Goal: Task Accomplishment & Management: Complete application form

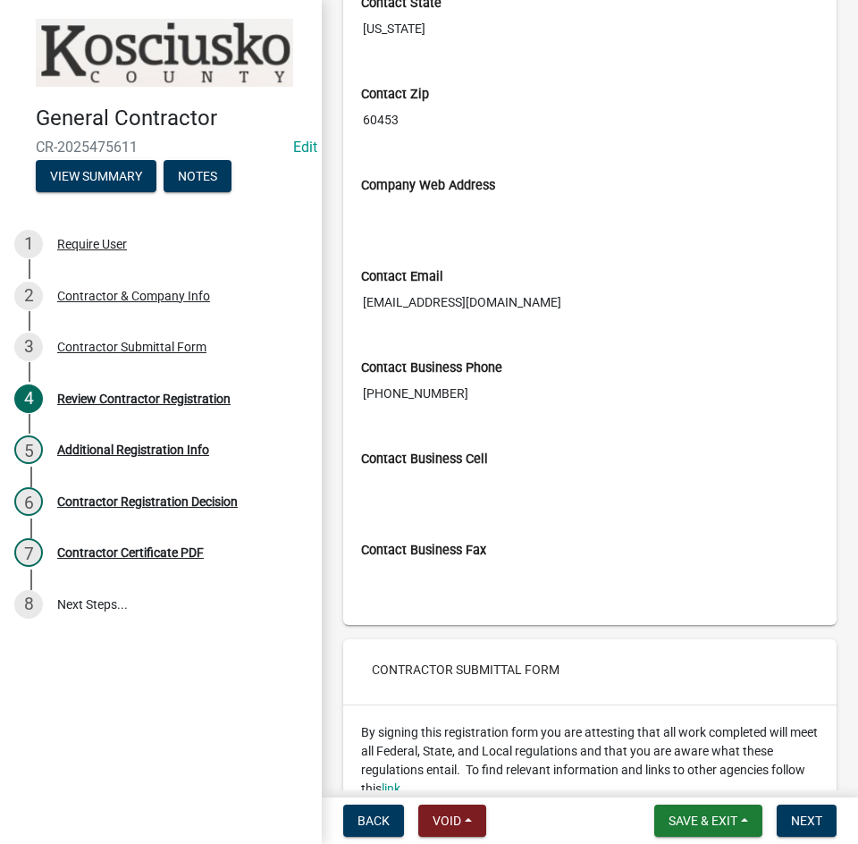
scroll to position [2275, 0]
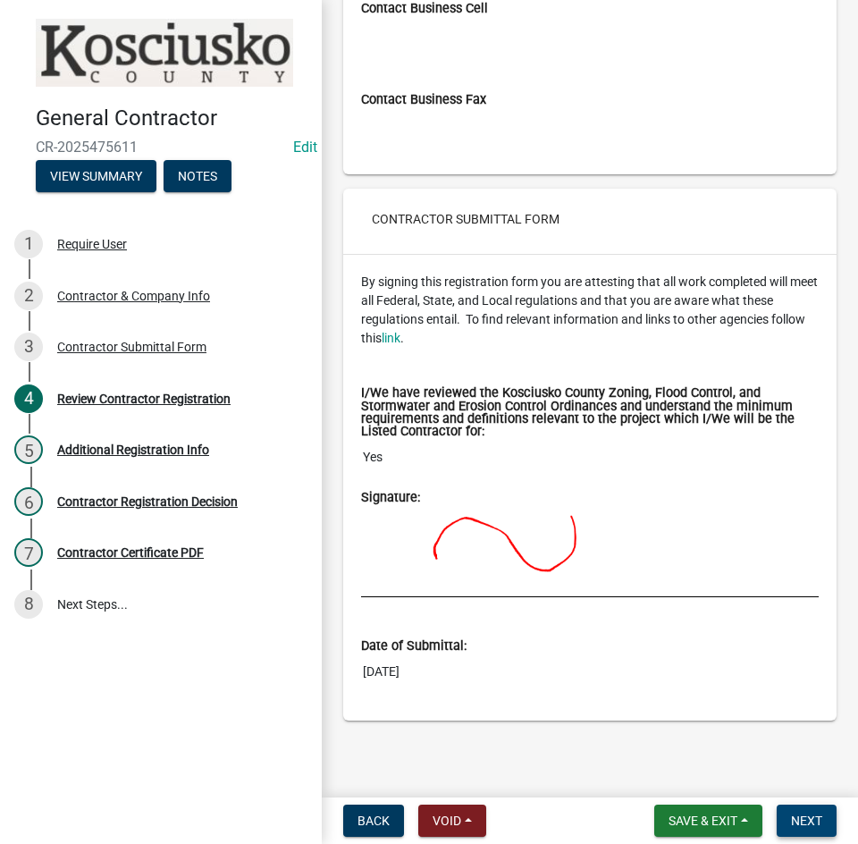
click at [815, 820] on span "Next" at bounding box center [806, 821] width 31 height 14
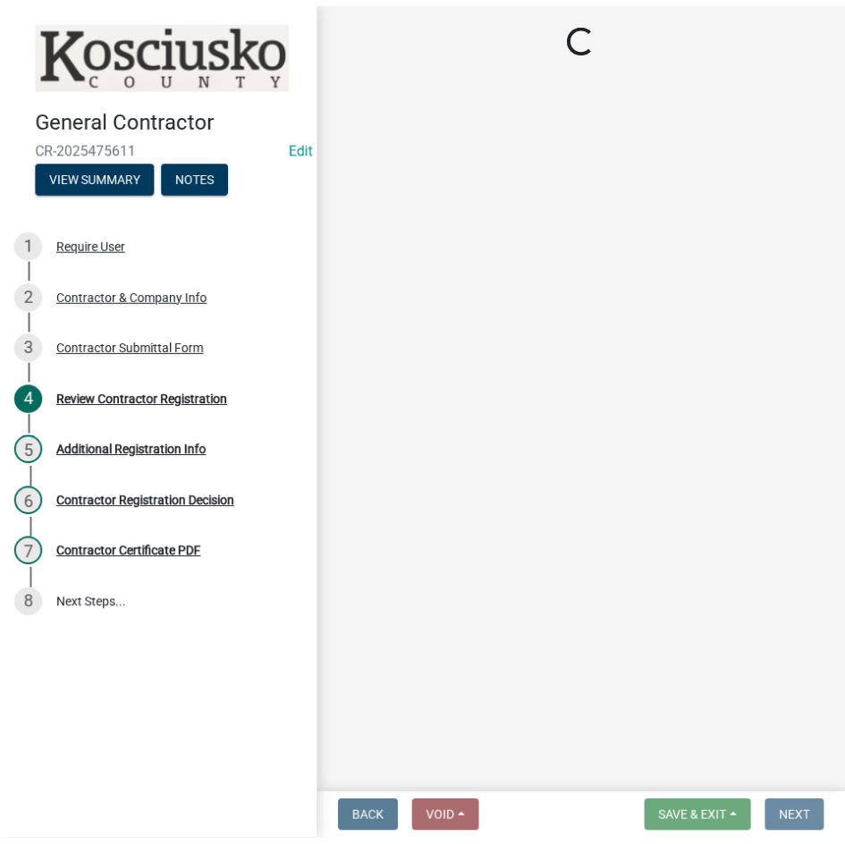
scroll to position [0, 0]
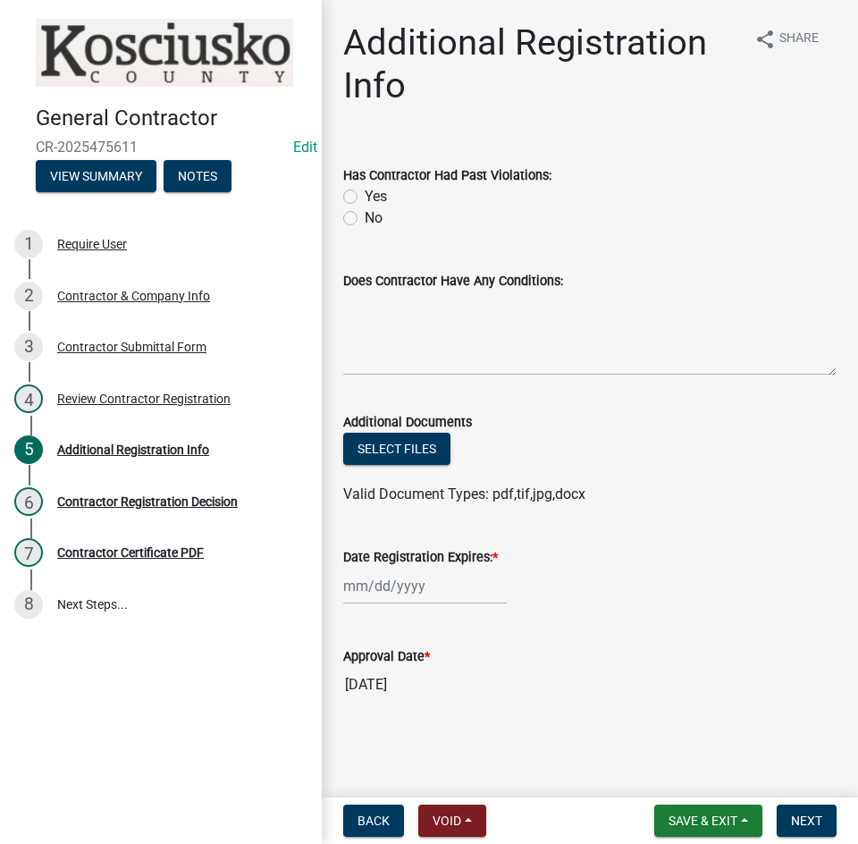
click at [365, 213] on label "No" at bounding box center [374, 217] width 18 height 21
click at [365, 213] on input "No" at bounding box center [371, 213] width 12 height 12
radio input "true"
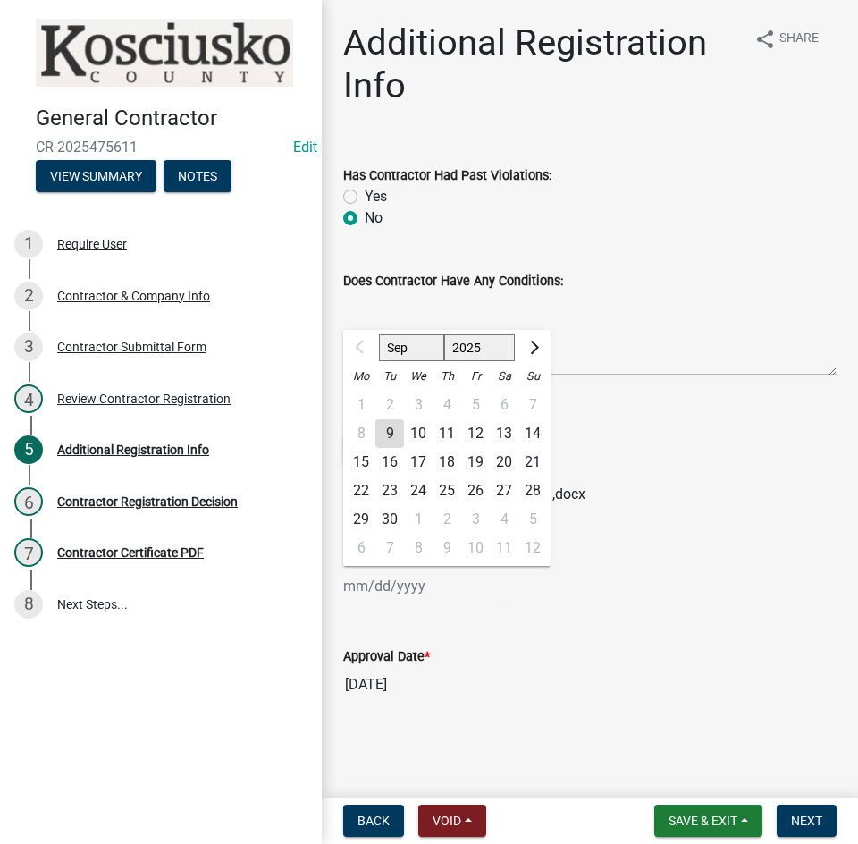
click at [462, 581] on div "Sep Oct Nov [DATE] 2026 2027 2028 2029 2030 2031 2032 2033 2034 2035 2036 2037 …" at bounding box center [425, 586] width 164 height 37
click at [477, 350] on select "2025 2026 2027 2028 2029 2030 2031 2032 2033 2034 2035 2036 2037 2038 2039 2040…" at bounding box center [480, 347] width 72 height 27
select select "2026"
click at [444, 334] on select "2025 2026 2027 2028 2029 2030 2031 2032 2033 2034 2035 2036 2037 2038 2039 2040…" at bounding box center [480, 347] width 72 height 27
click at [417, 432] on div "9" at bounding box center [418, 433] width 29 height 29
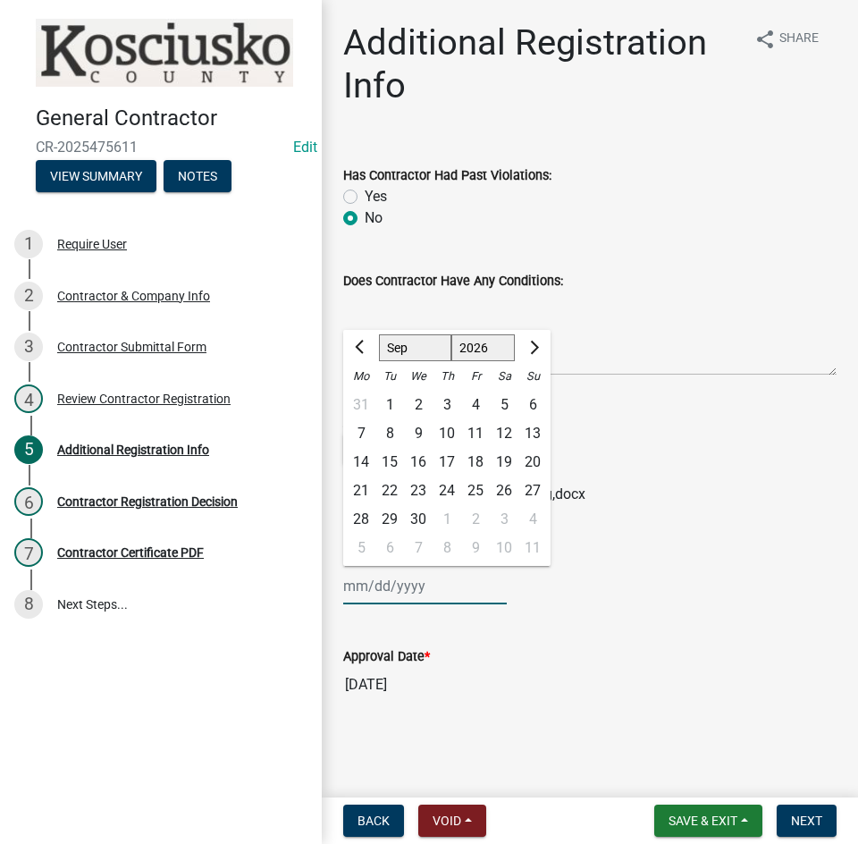
type input "[DATE]"
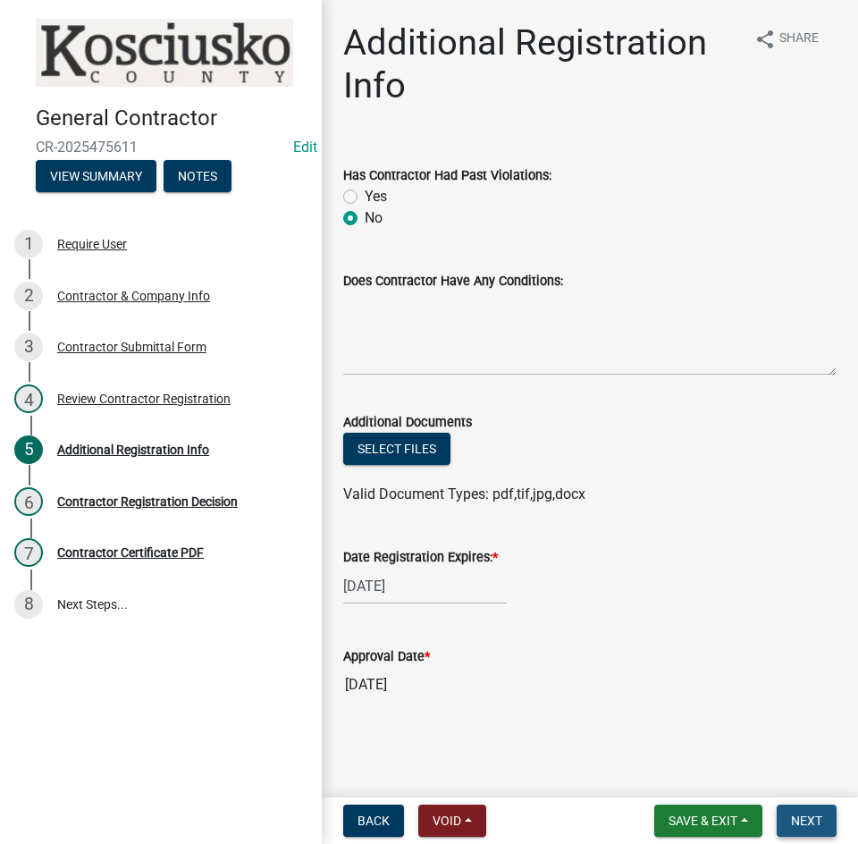
click at [797, 816] on span "Next" at bounding box center [806, 821] width 31 height 14
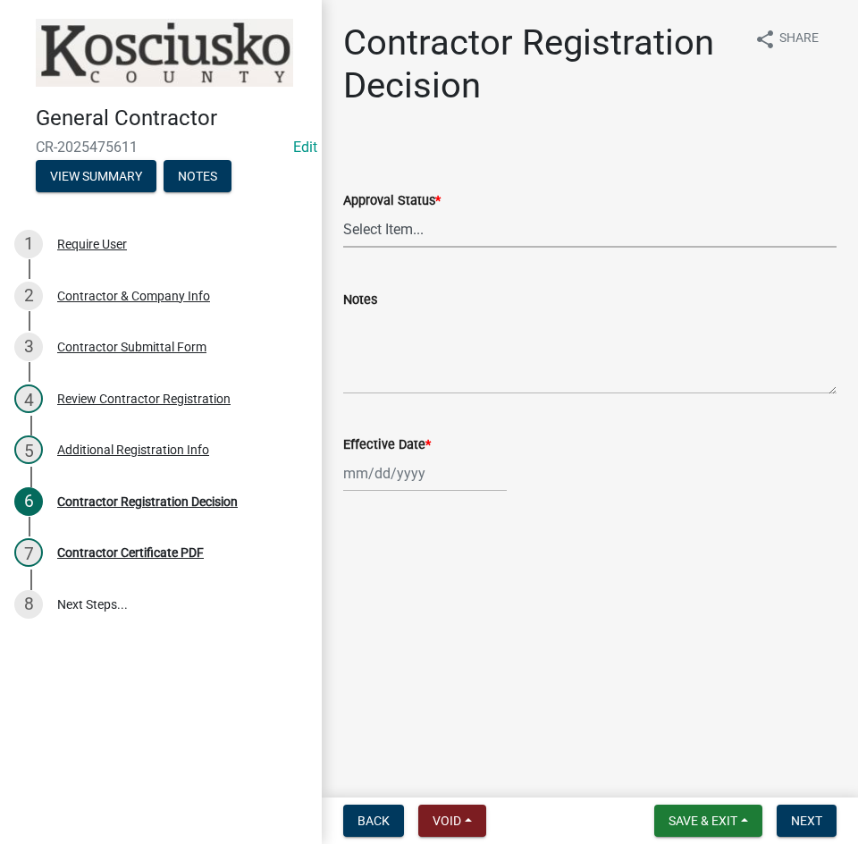
click at [524, 234] on select "Select Item... Approved Denied" at bounding box center [589, 229] width 493 height 37
click at [343, 211] on select "Select Item... Approved Denied" at bounding box center [589, 229] width 493 height 37
select select "8e4351d7-4ebf-4714-a7c9-c8187f00e083"
click at [442, 473] on div at bounding box center [425, 473] width 164 height 37
select select "9"
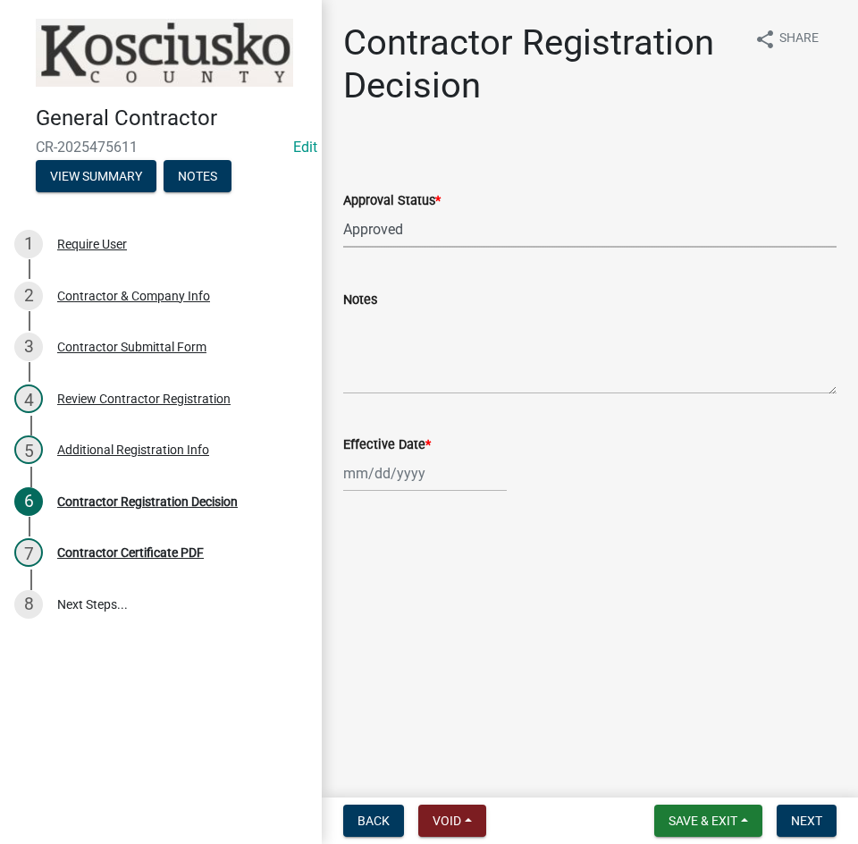
select select "2025"
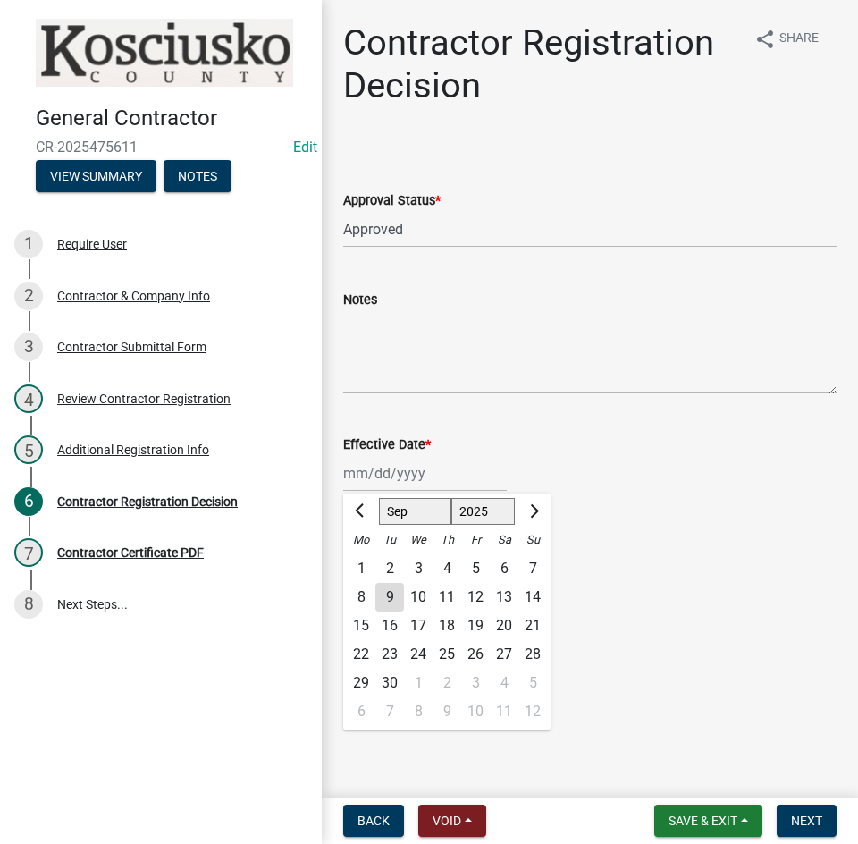
click at [384, 598] on div "9" at bounding box center [389, 597] width 29 height 29
type input "[DATE]"
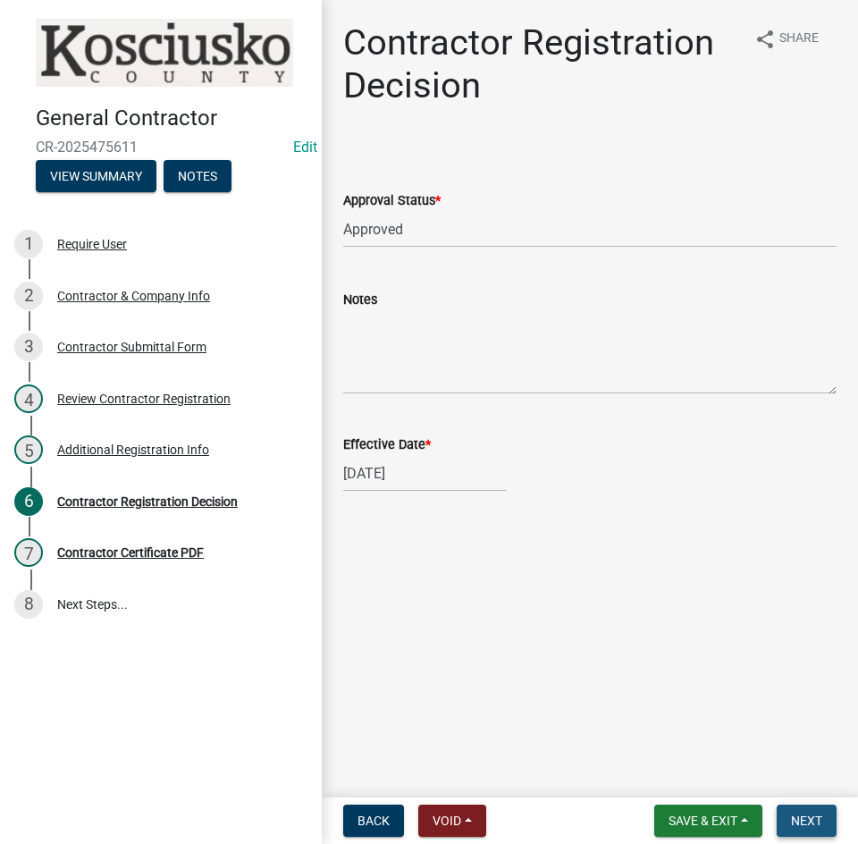
click at [793, 819] on span "Next" at bounding box center [806, 821] width 31 height 14
